Goal: Task Accomplishment & Management: Manage account settings

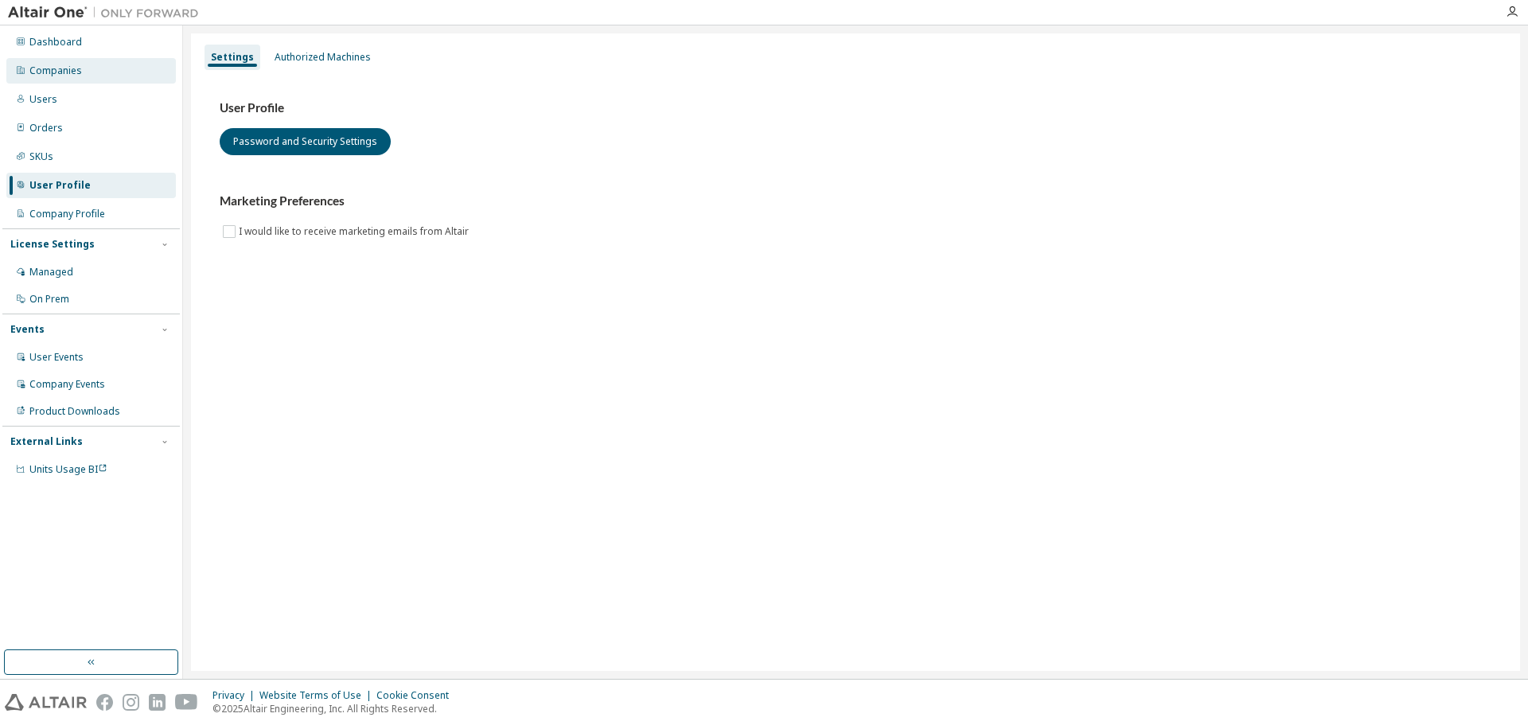
click at [145, 76] on div "Companies" at bounding box center [91, 70] width 170 height 25
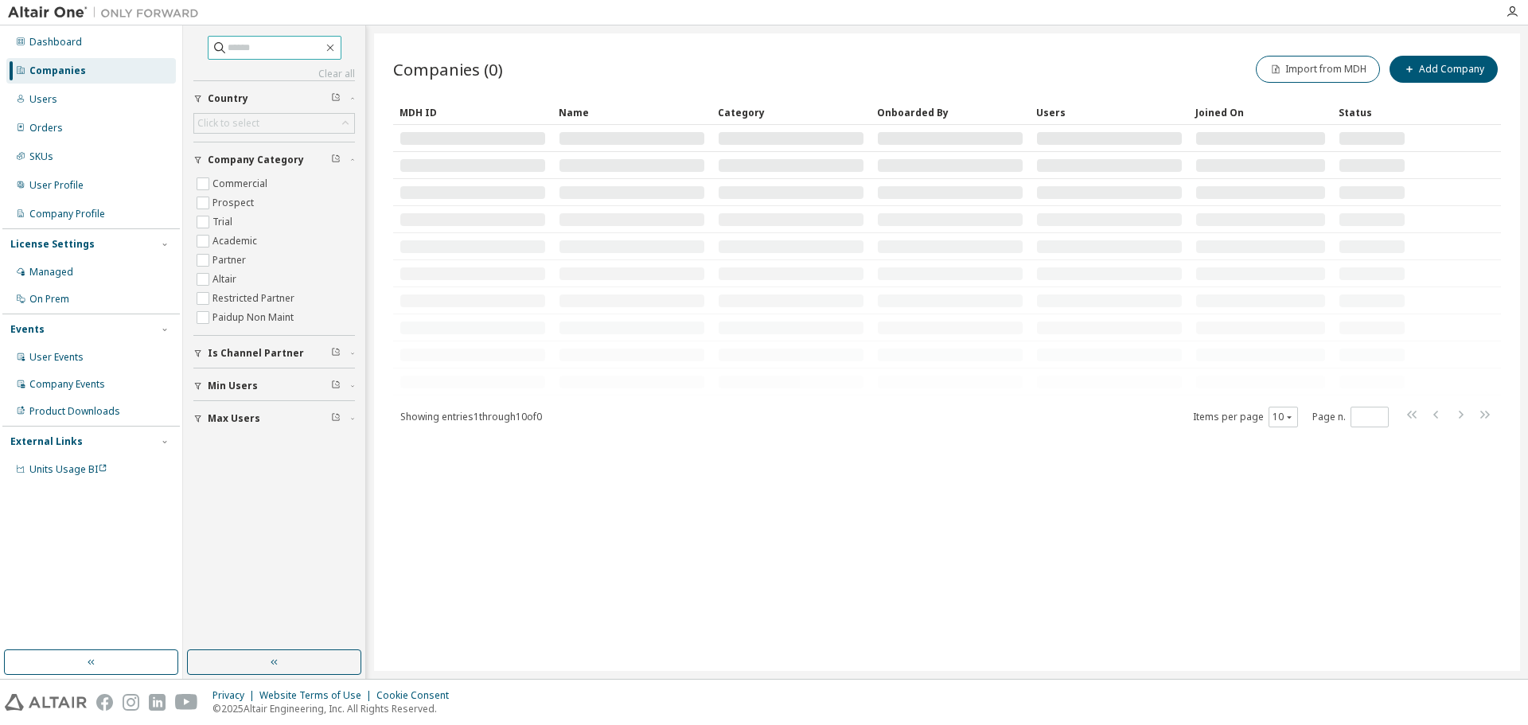
click at [251, 53] on input "text" at bounding box center [276, 48] width 96 height 16
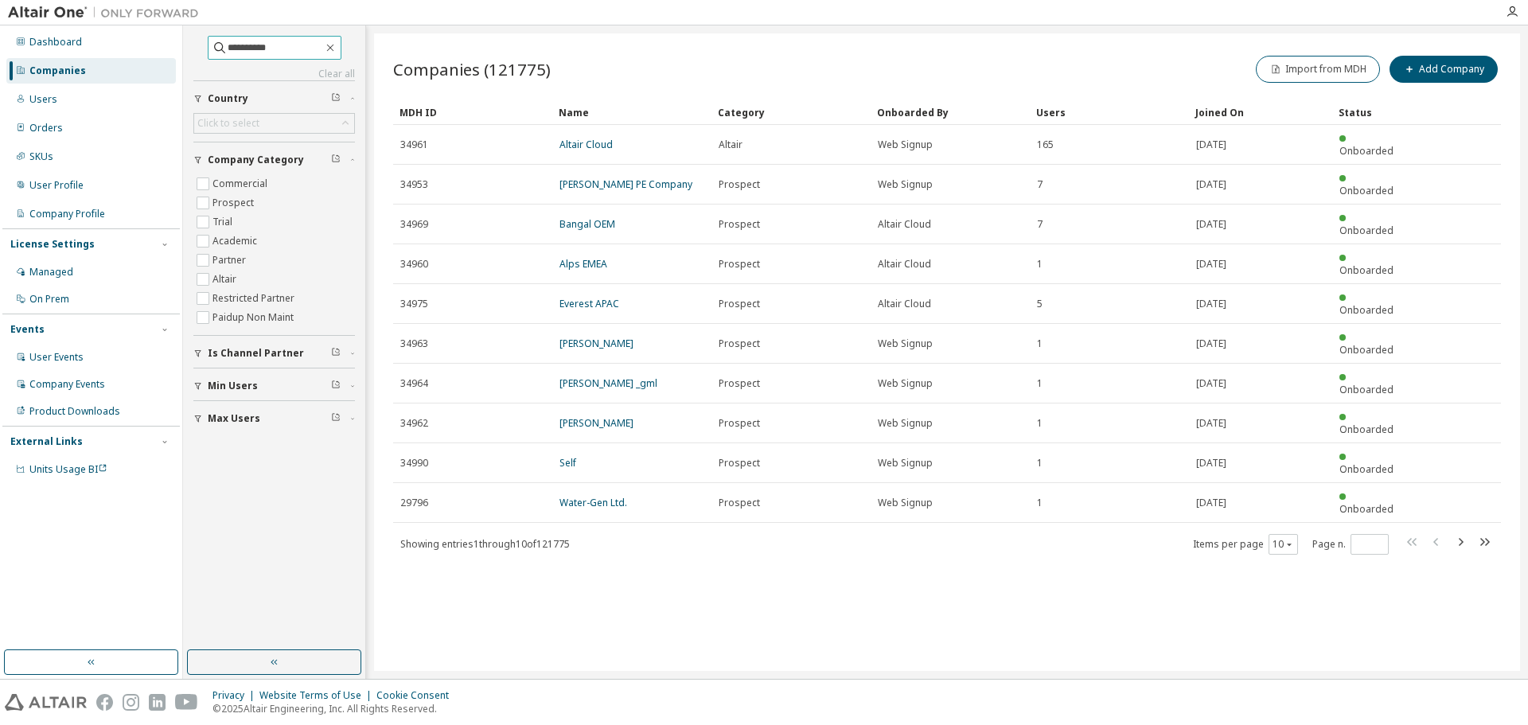
type input "**********"
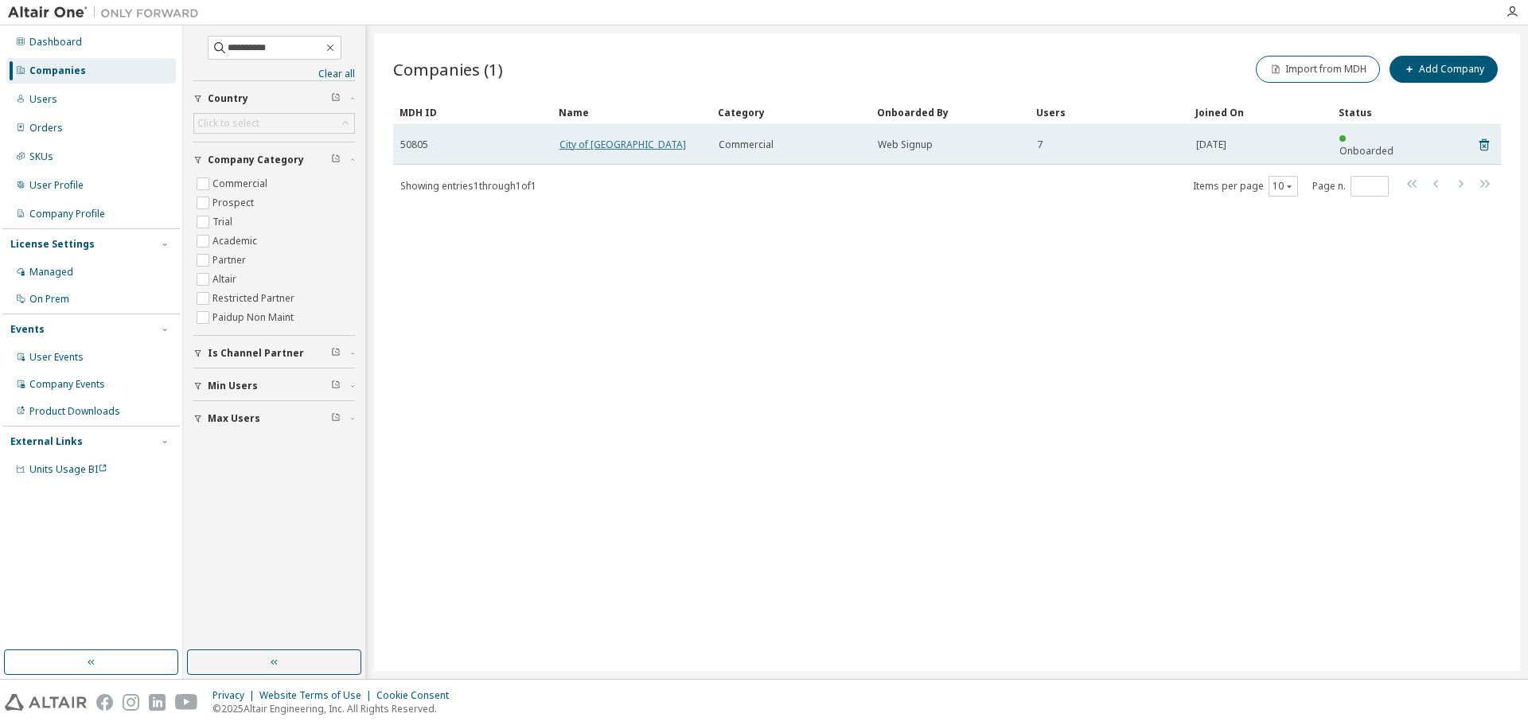
click at [613, 138] on link "City of [GEOGRAPHIC_DATA]" at bounding box center [623, 145] width 127 height 14
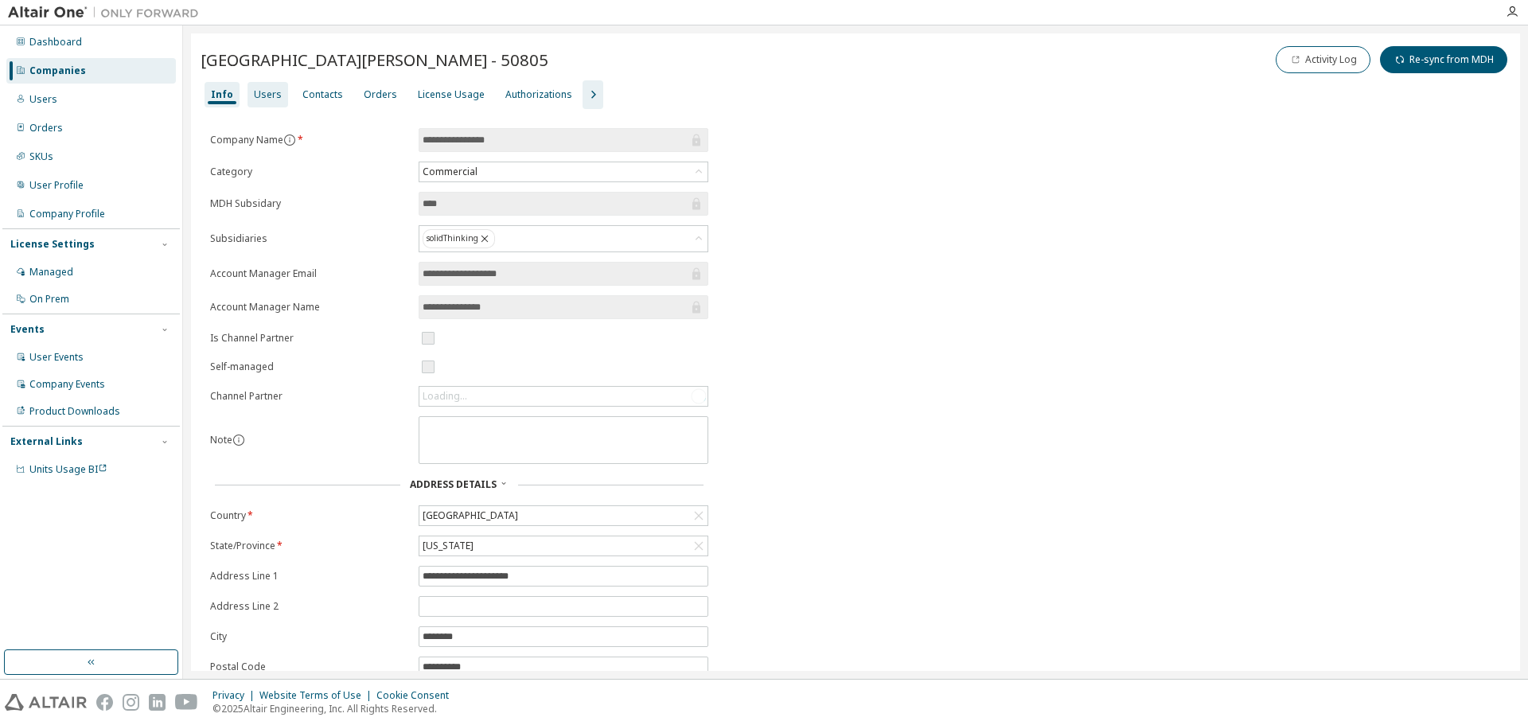
click at [263, 83] on div "Users" at bounding box center [268, 94] width 41 height 25
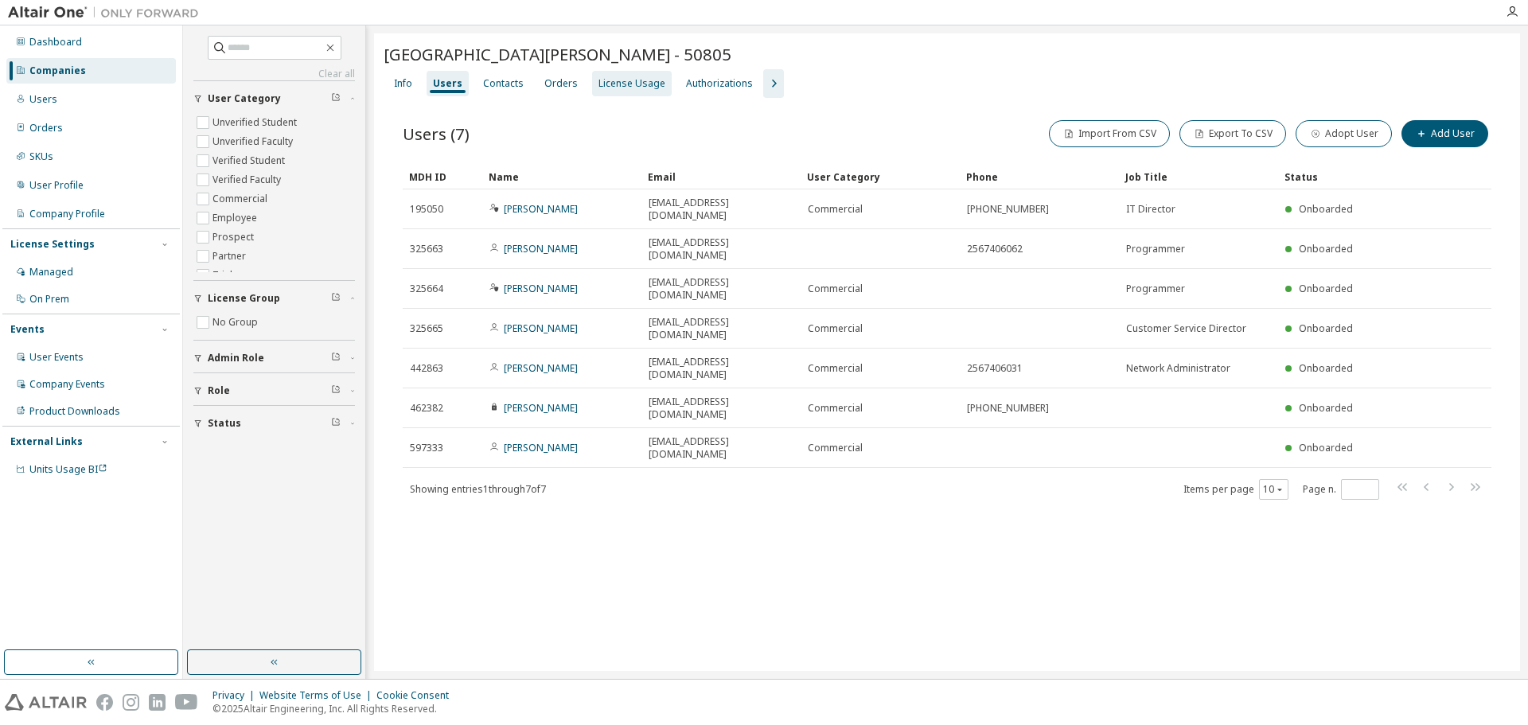
click at [646, 91] on div "License Usage" at bounding box center [632, 83] width 80 height 25
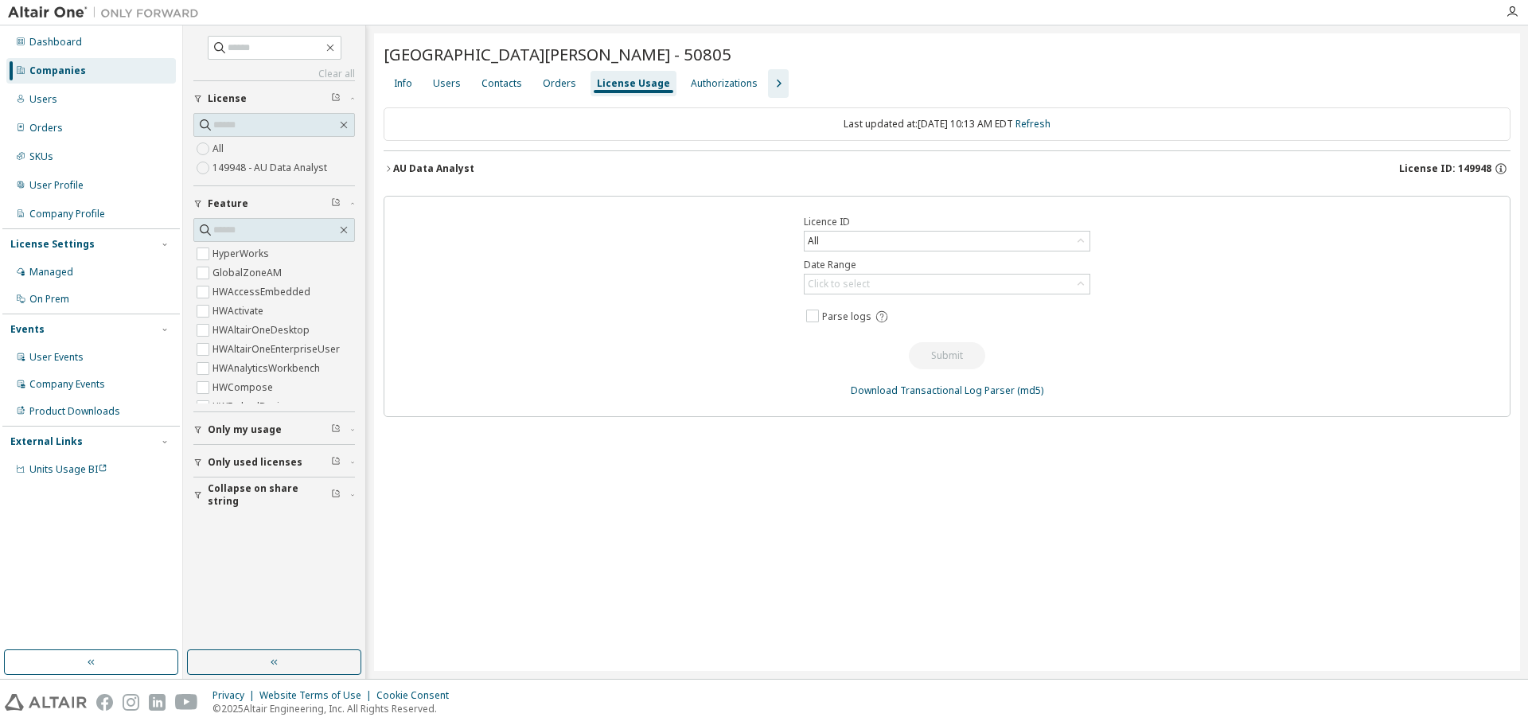
click at [462, 165] on div "AU Data Analyst" at bounding box center [433, 168] width 81 height 13
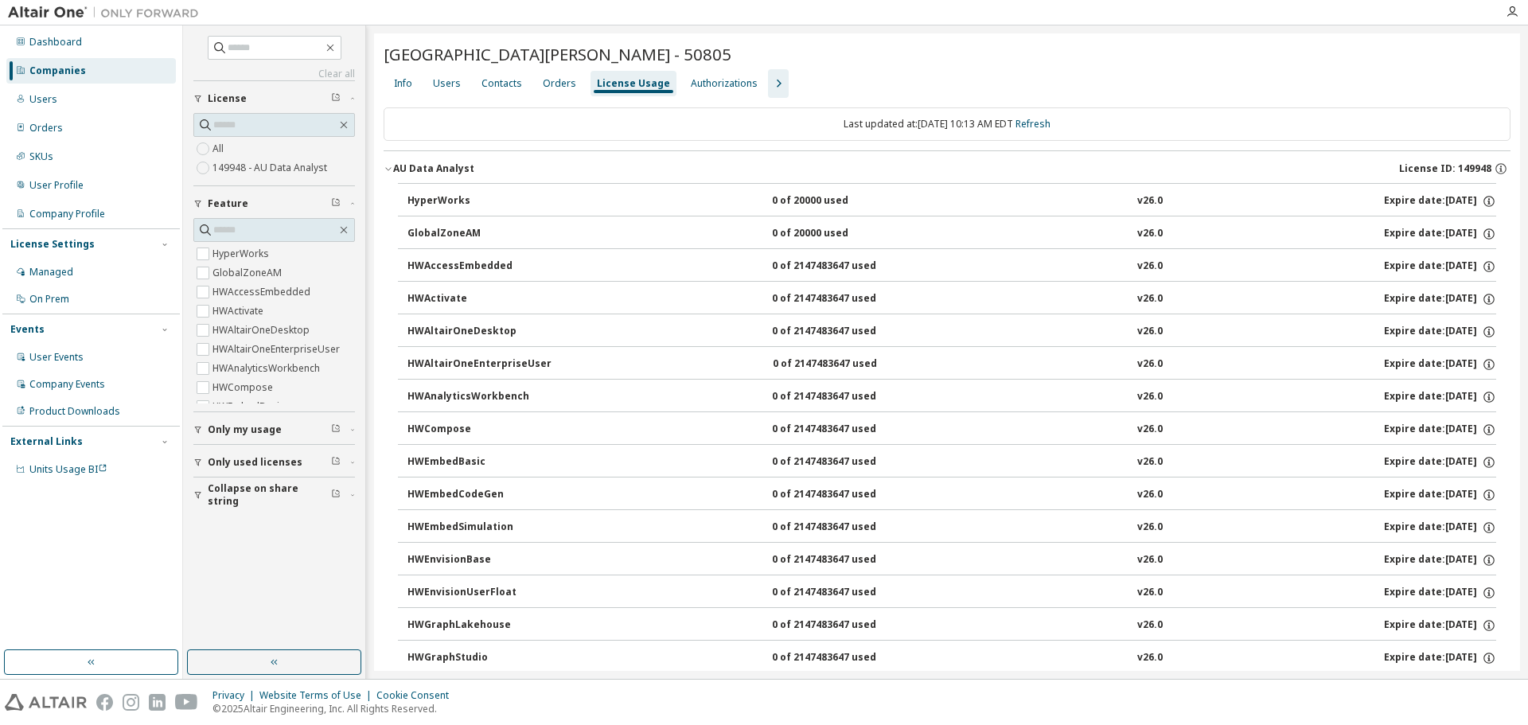
click at [799, 198] on div "0 of 20000 used" at bounding box center [843, 201] width 143 height 14
click at [408, 164] on div "AU Data Analyst" at bounding box center [433, 168] width 81 height 13
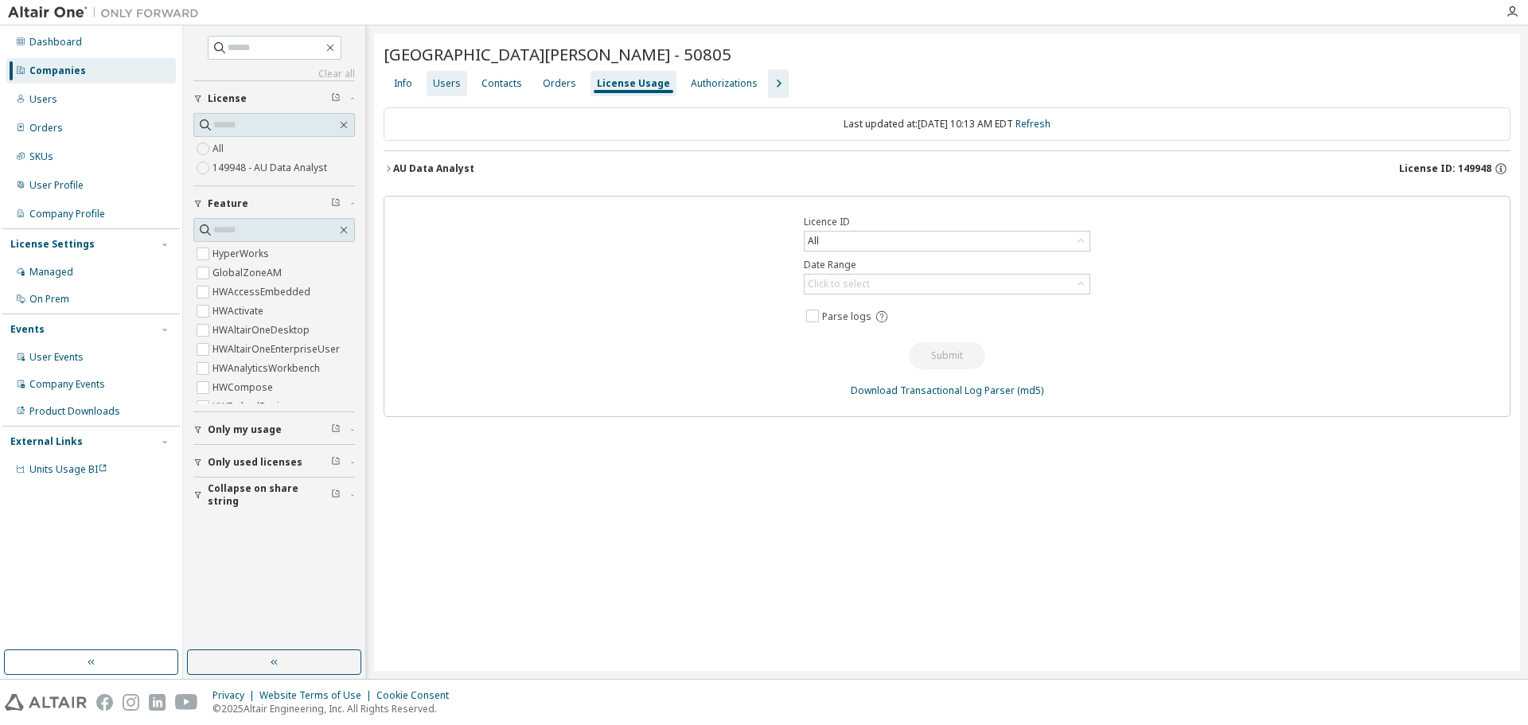
click at [448, 80] on div "Users" at bounding box center [447, 83] width 28 height 13
